Goal: Transaction & Acquisition: Register for event/course

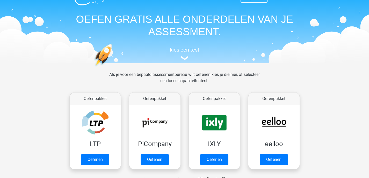
scroll to position [11, 0]
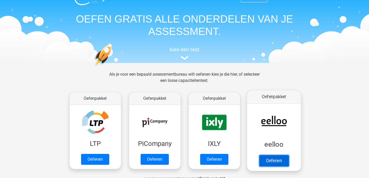
click at [278, 155] on link "Oefenen" at bounding box center [273, 160] width 29 height 11
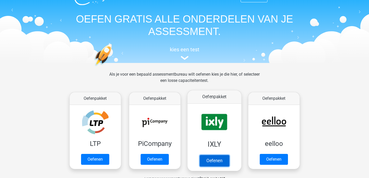
click at [213, 158] on link "Oefenen" at bounding box center [213, 160] width 29 height 11
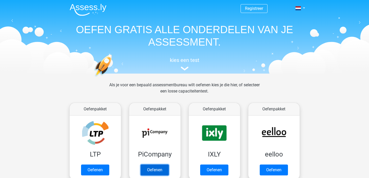
scroll to position [0, 0]
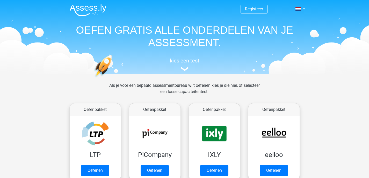
click at [256, 10] on link "Registreer" at bounding box center [254, 8] width 18 height 5
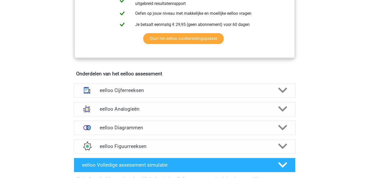
scroll to position [261, 0]
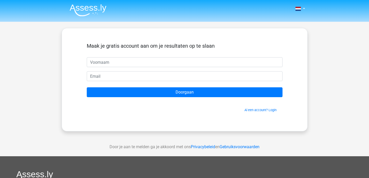
click at [83, 11] on img at bounding box center [88, 10] width 37 height 12
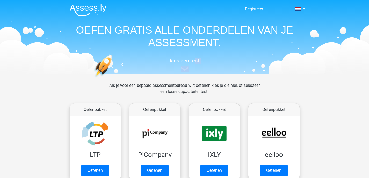
drag, startPoint x: 189, startPoint y: 66, endPoint x: 195, endPoint y: 61, distance: 7.9
click at [195, 61] on div "kies een test" at bounding box center [184, 63] width 238 height 17
click at [195, 61] on h5 "kies een test" at bounding box center [184, 60] width 238 height 6
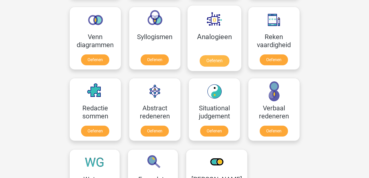
scroll to position [308, 0]
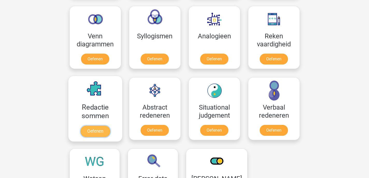
click at [94, 125] on link "Oefenen" at bounding box center [94, 130] width 29 height 11
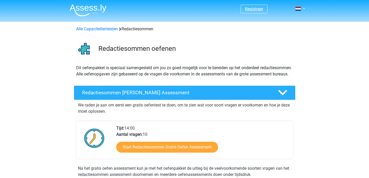
click at [249, 10] on link "Registreer" at bounding box center [254, 8] width 18 height 5
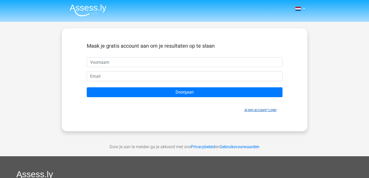
click at [259, 110] on link "Al een account? Login" at bounding box center [260, 110] width 32 height 4
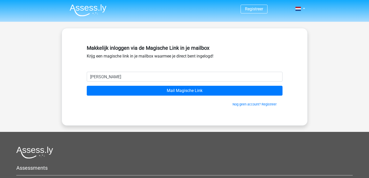
type input "[EMAIL_ADDRESS][DOMAIN_NAME]"
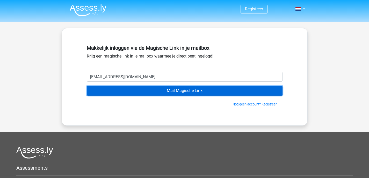
click at [157, 95] on input "Mail Magische Link" at bounding box center [185, 91] width 196 height 10
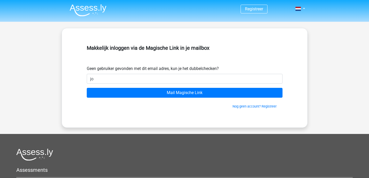
type input "jordyvansterthem@live.be"
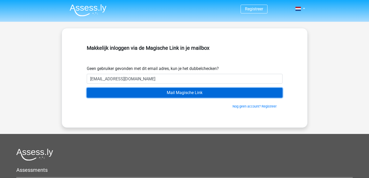
click at [178, 92] on input "Mail Magische Link" at bounding box center [185, 93] width 196 height 10
